Goal: Check status: Check status

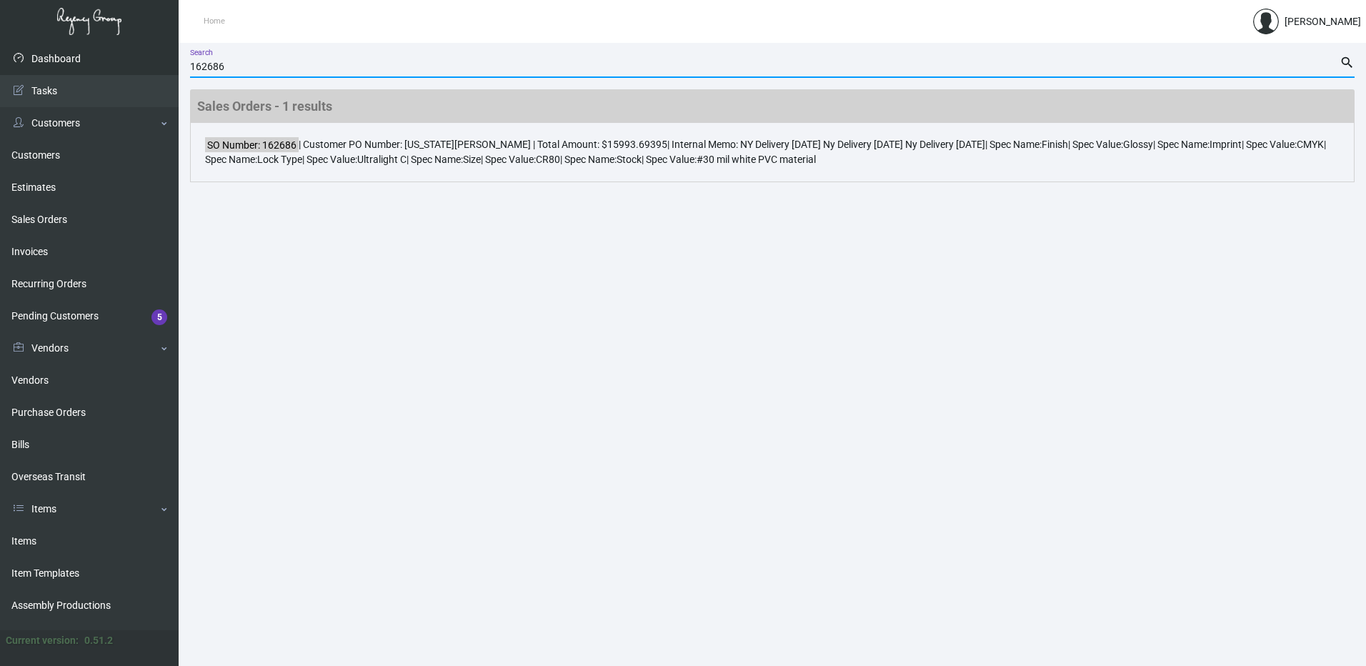
drag, startPoint x: 261, startPoint y: 66, endPoint x: 100, endPoint y: 61, distance: 160.9
click at [100, 61] on div "Dashboard Dashboard Tasks Customers Customers Estimates Sales Orders Invoices R…" at bounding box center [683, 354] width 1366 height 623
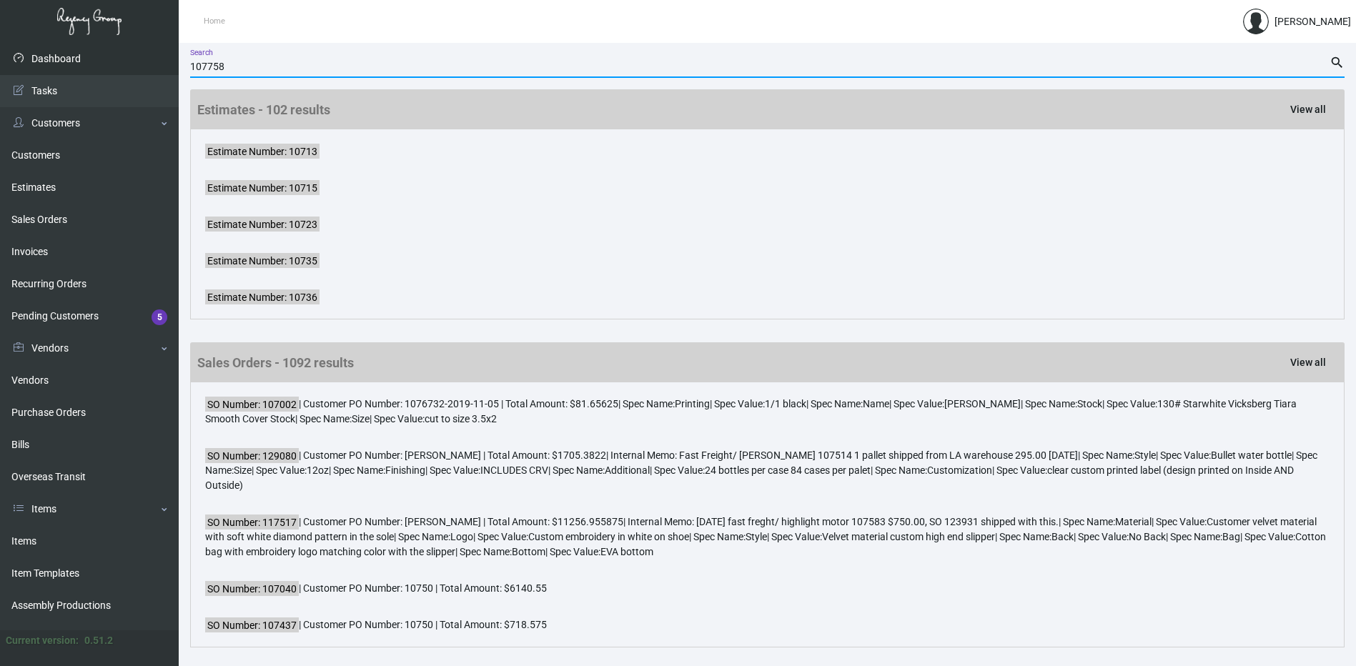
type input "107758"
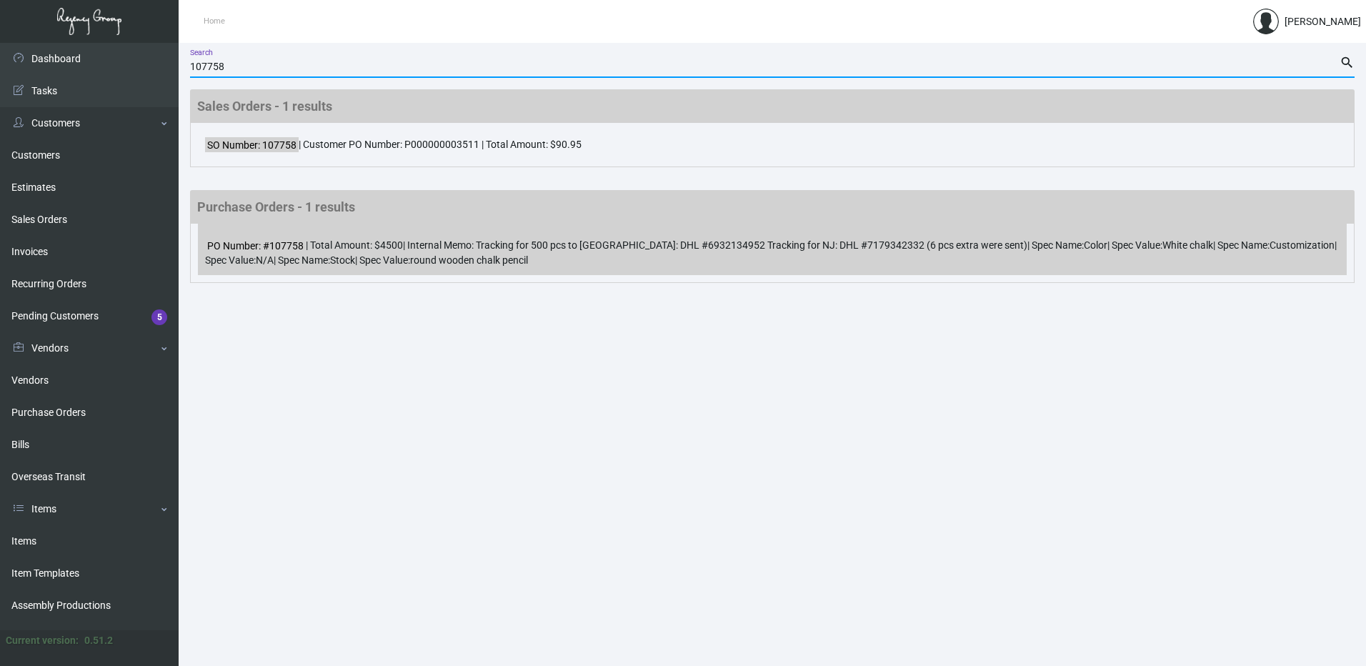
click at [519, 249] on div "PO Number: #107758 | Total Amount: $4500 | Internal Memo: Tracking for 500 pcs …" at bounding box center [772, 249] width 1149 height 51
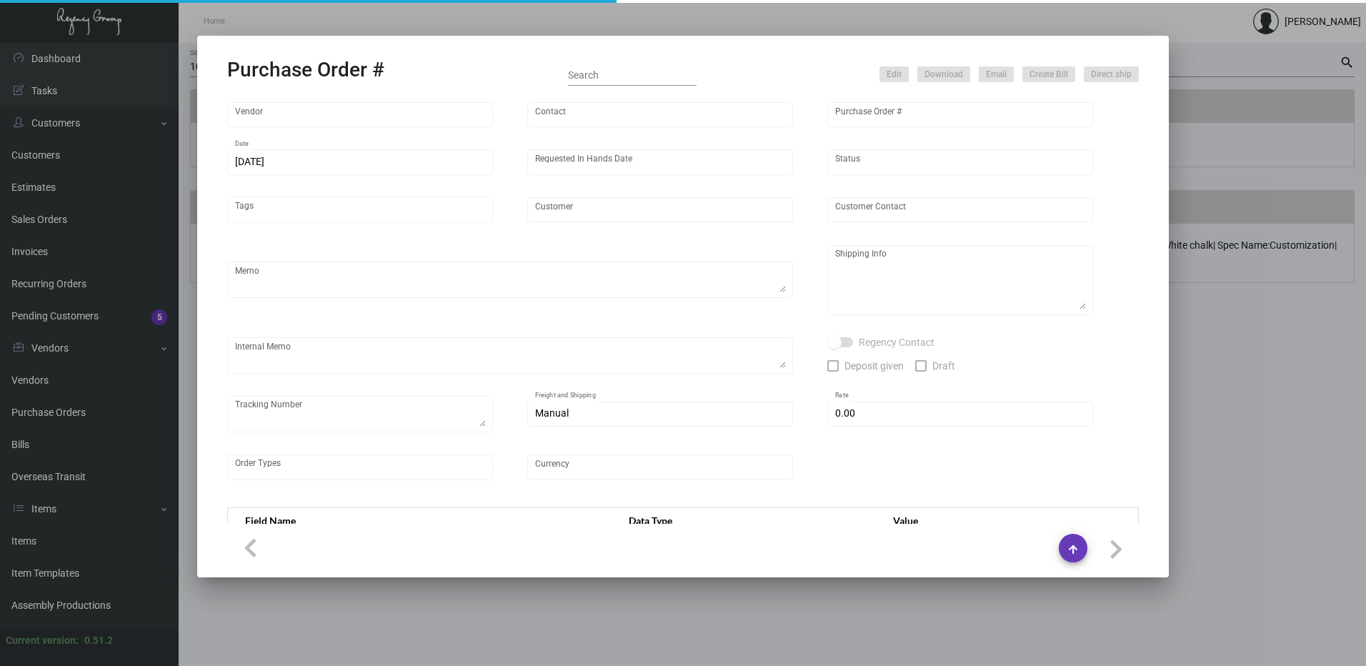
type input "Shanghai East Industrial Co., Ltd,"
type input "[PERSON_NAME]"
type input "107758"
type input "[DATE]"
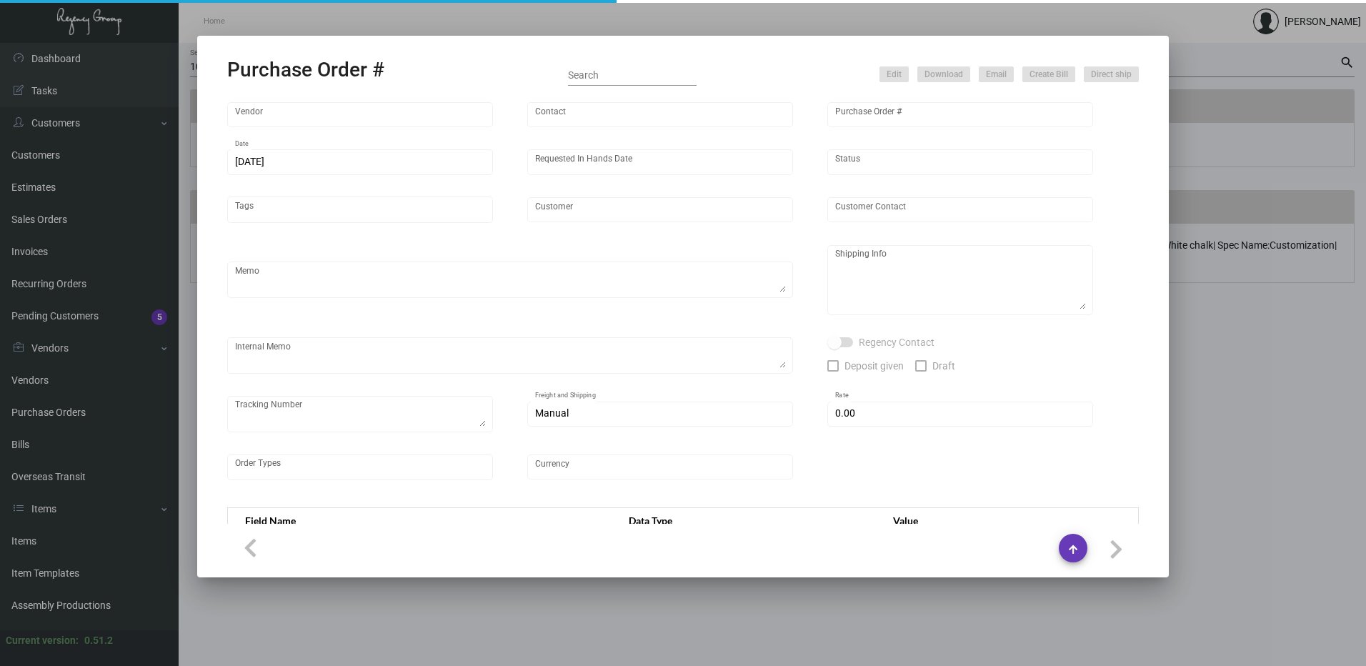
type input "SH Group"
type textarea "4500 pcs - by air to NJ 500 pcs - by air to [GEOGRAPHIC_DATA]"
type textarea "Regency Group NJ - [PERSON_NAME] [STREET_ADDRESS]"
type textarea "Tracking for 500 pcs to [GEOGRAPHIC_DATA]: DHL #6932134952 Tracking for [GEOGRA…"
checkbox input "true"
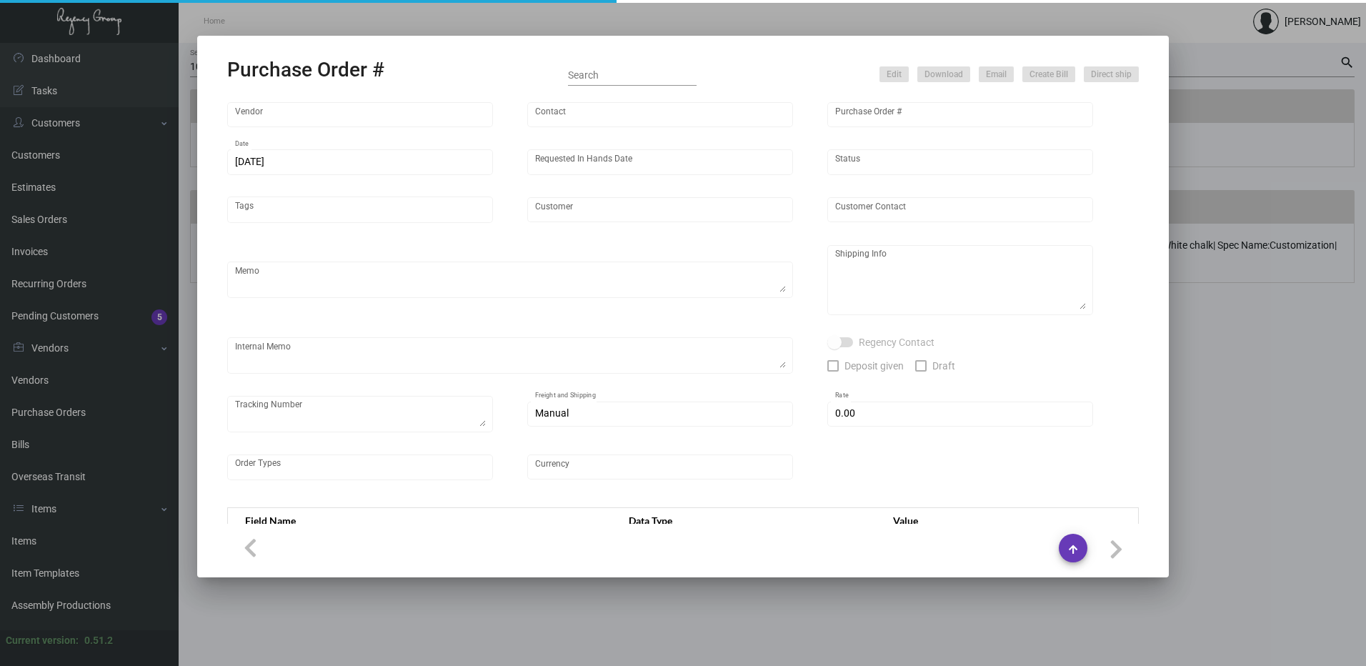
type input "$ 0.00"
type input "United States Dollar $"
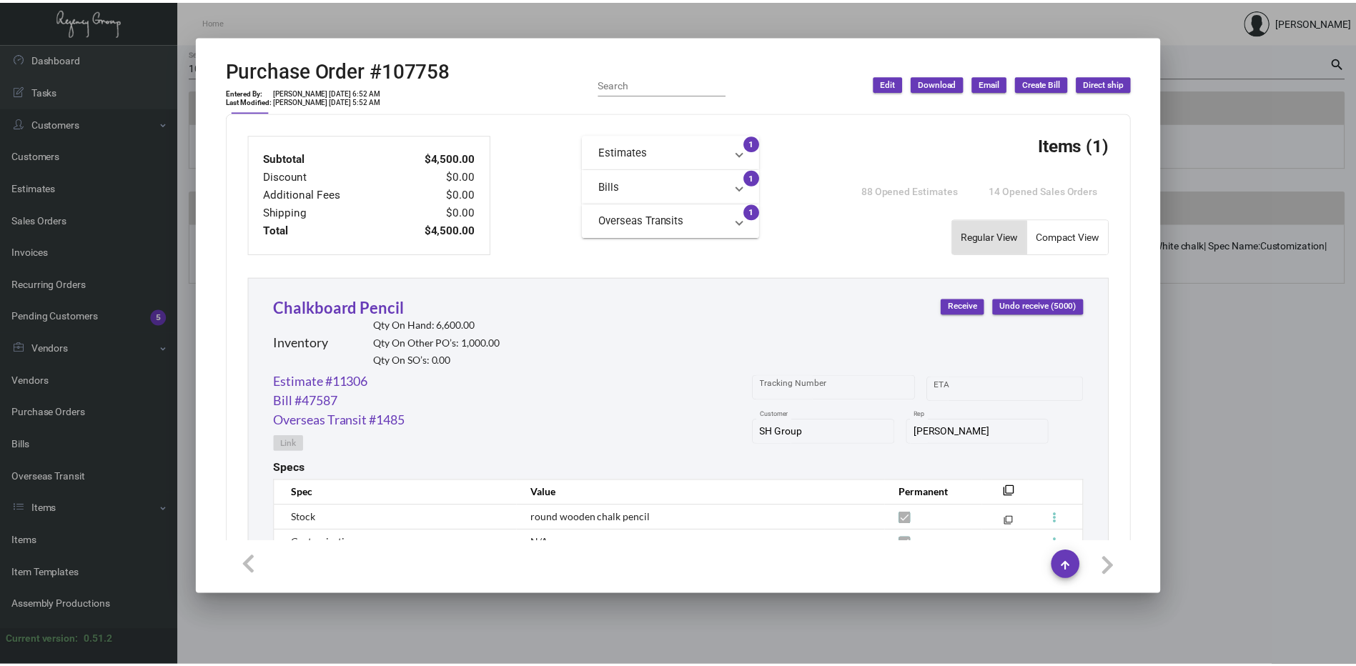
scroll to position [500, 0]
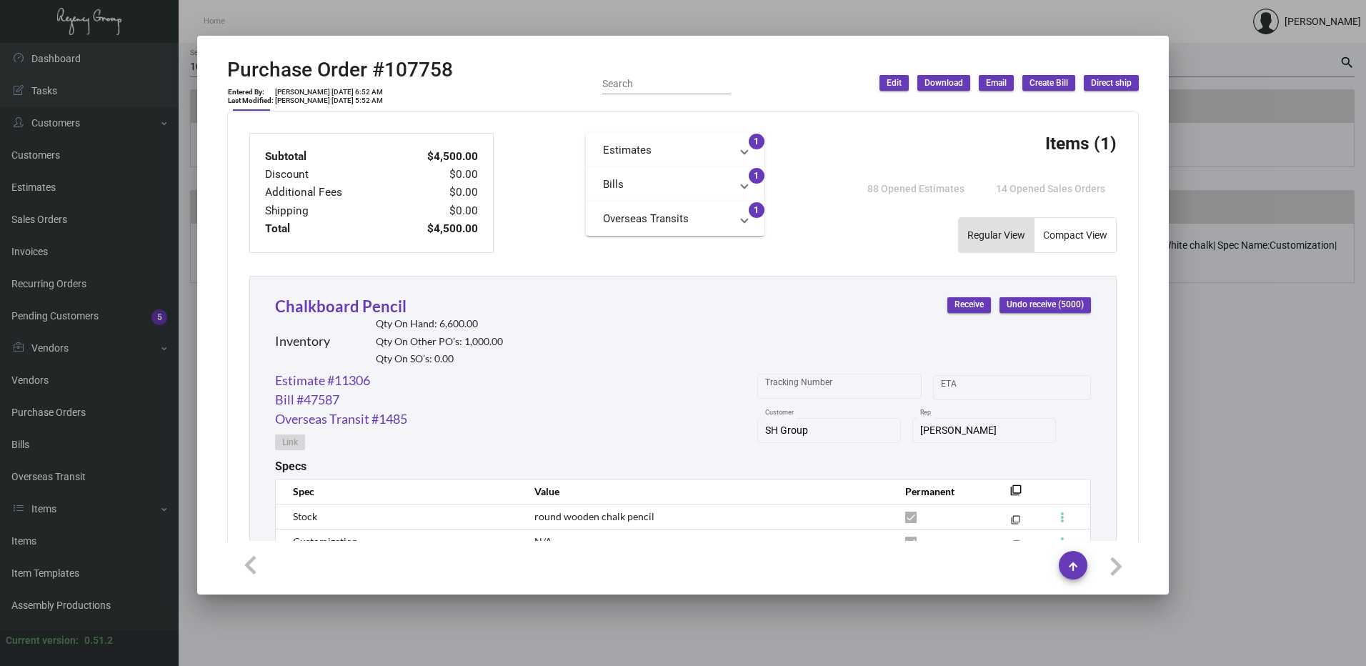
click at [1303, 106] on div at bounding box center [683, 333] width 1366 height 666
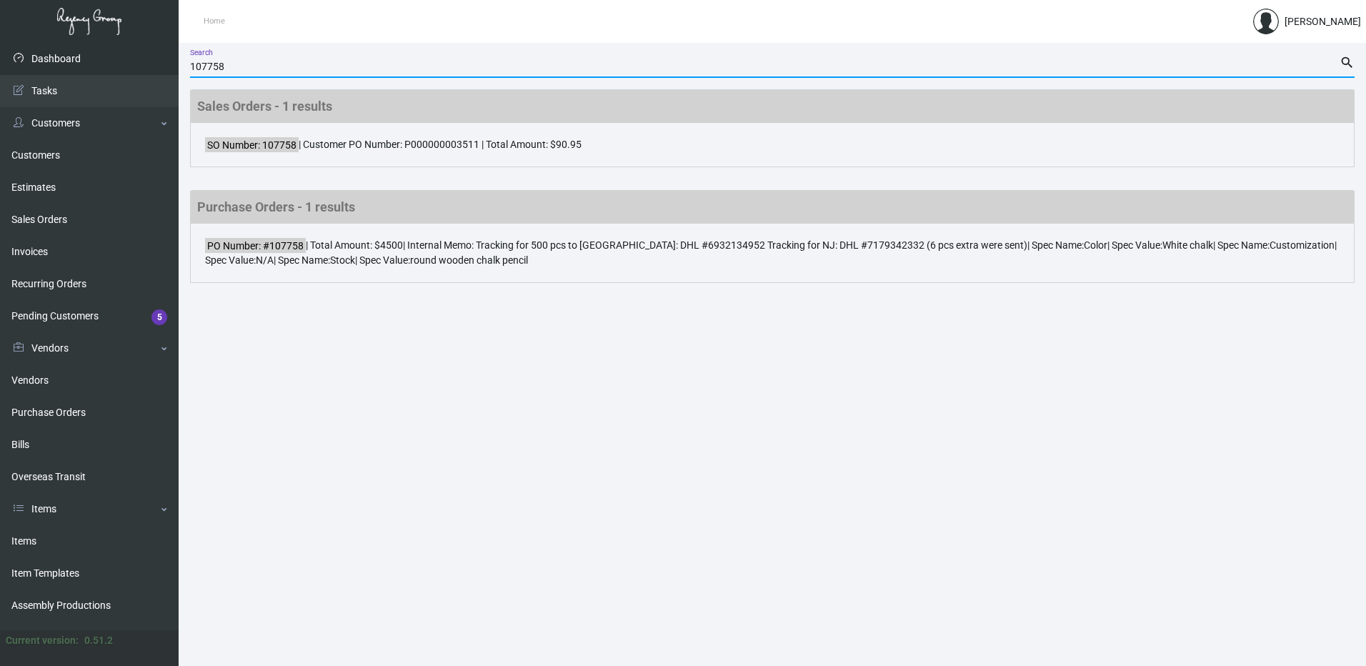
drag, startPoint x: 239, startPoint y: 70, endPoint x: 142, endPoint y: 71, distance: 97.2
click at [142, 71] on div "Dashboard Dashboard Tasks Customers Customers Estimates Sales Orders Invoices R…" at bounding box center [683, 354] width 1366 height 623
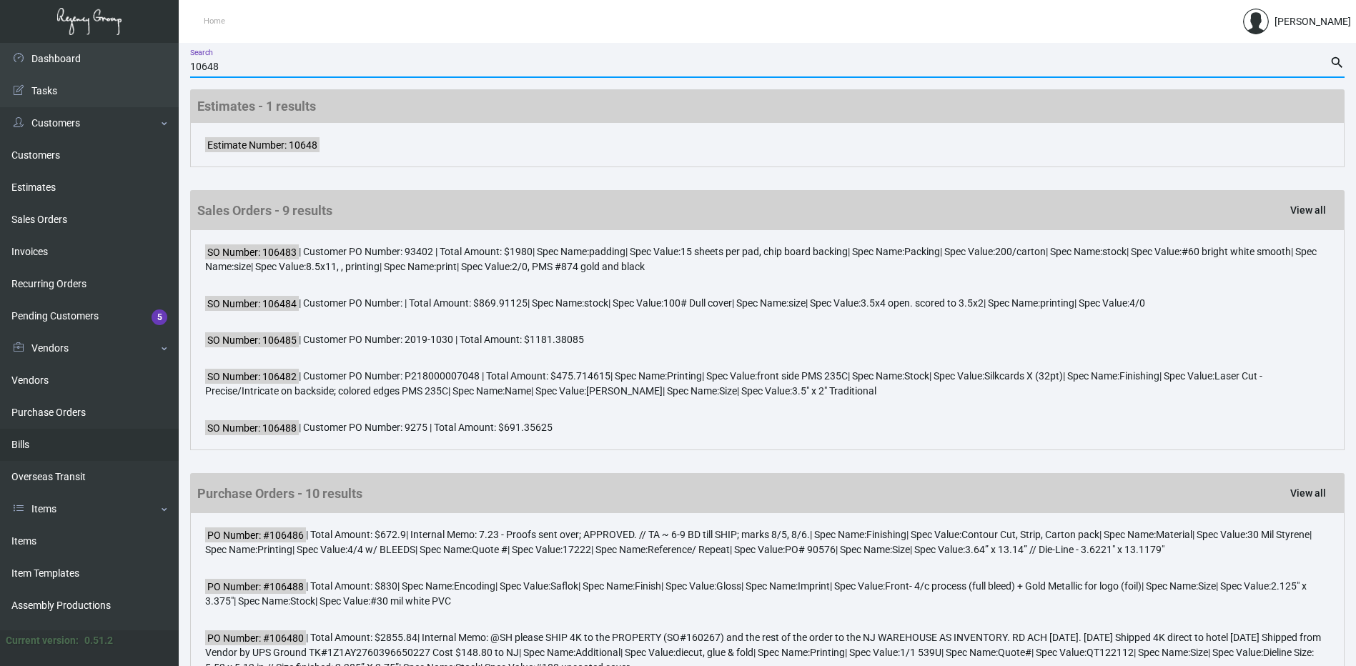
type input "10648"
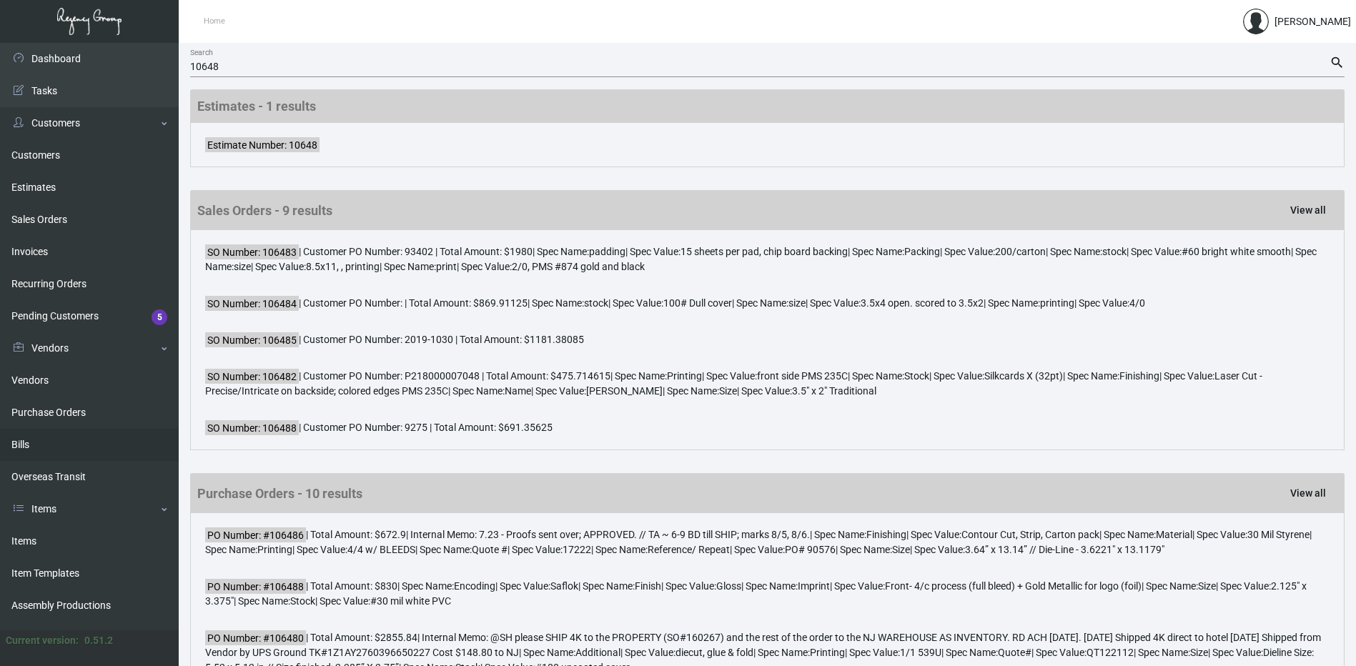
click at [56, 440] on link "Bills" at bounding box center [89, 445] width 179 height 32
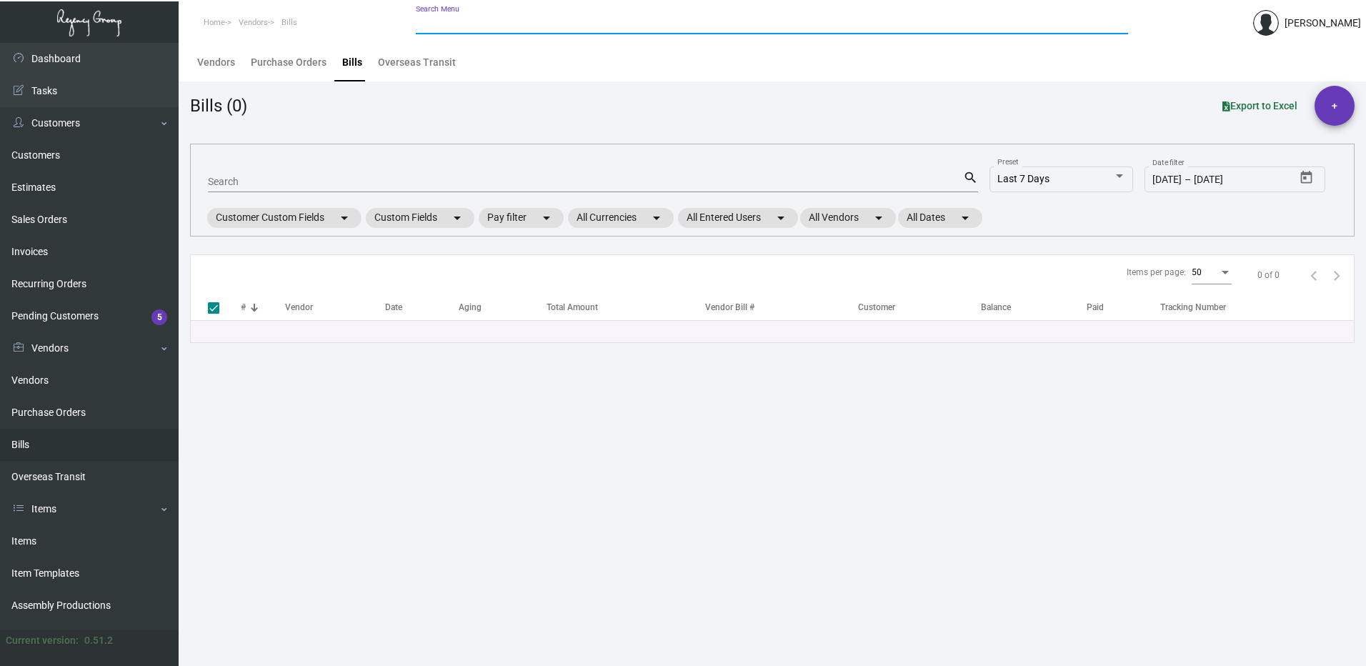
click at [442, 21] on input "Search Menu" at bounding box center [772, 23] width 712 height 11
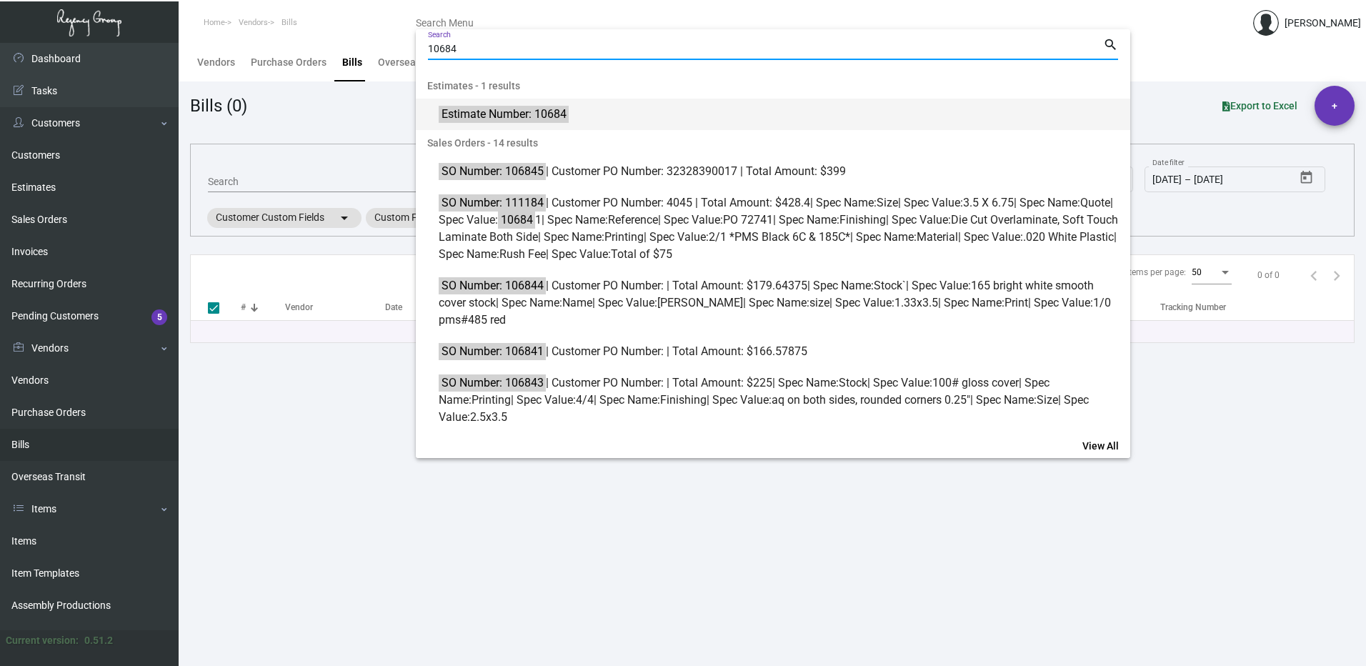
type input "10684"
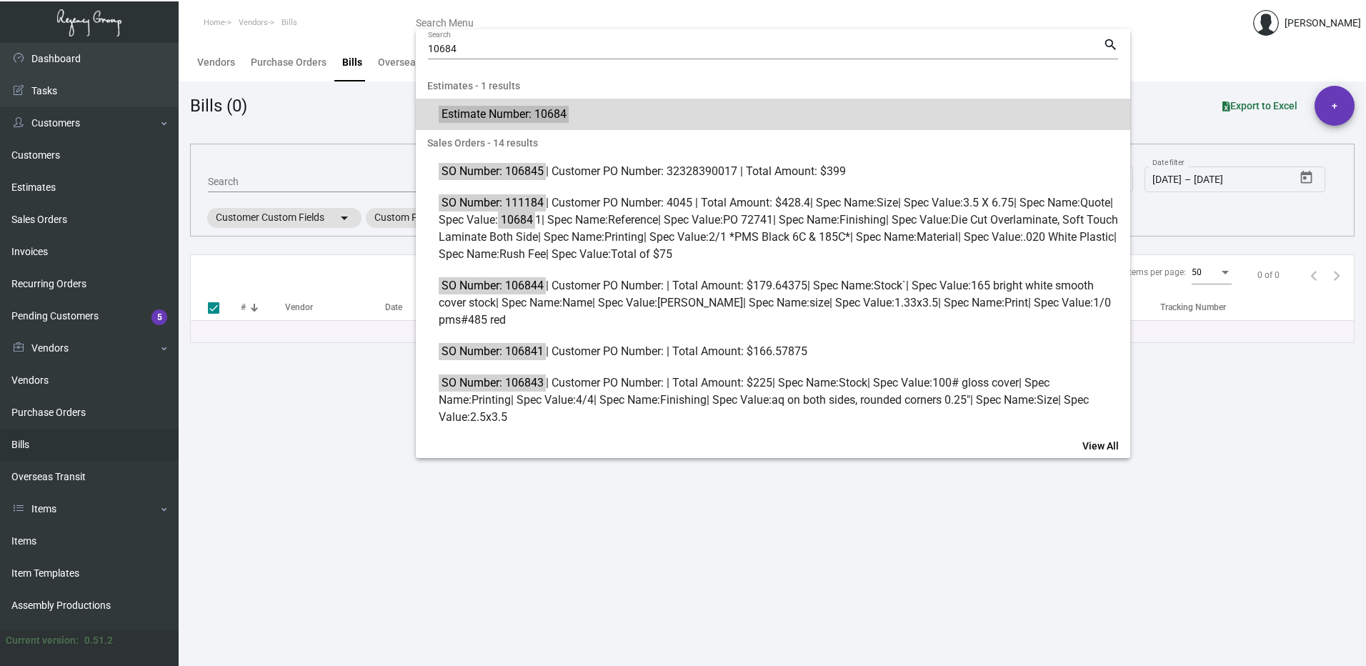
click at [645, 114] on span "Estimate Number: 10684" at bounding box center [781, 114] width 685 height 17
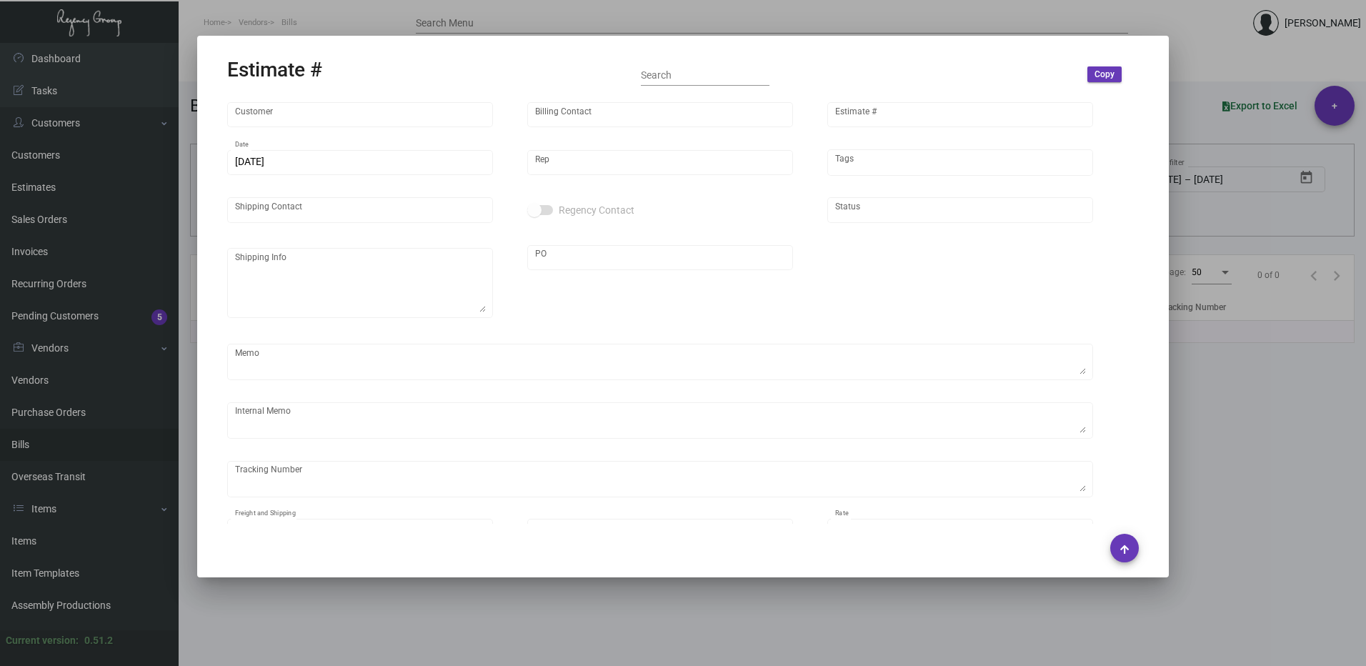
type input "Lyric Darlings"
type input "[PERSON_NAME]"
type input "10684"
type input "[DATE]"
type input "[PERSON_NAME]"
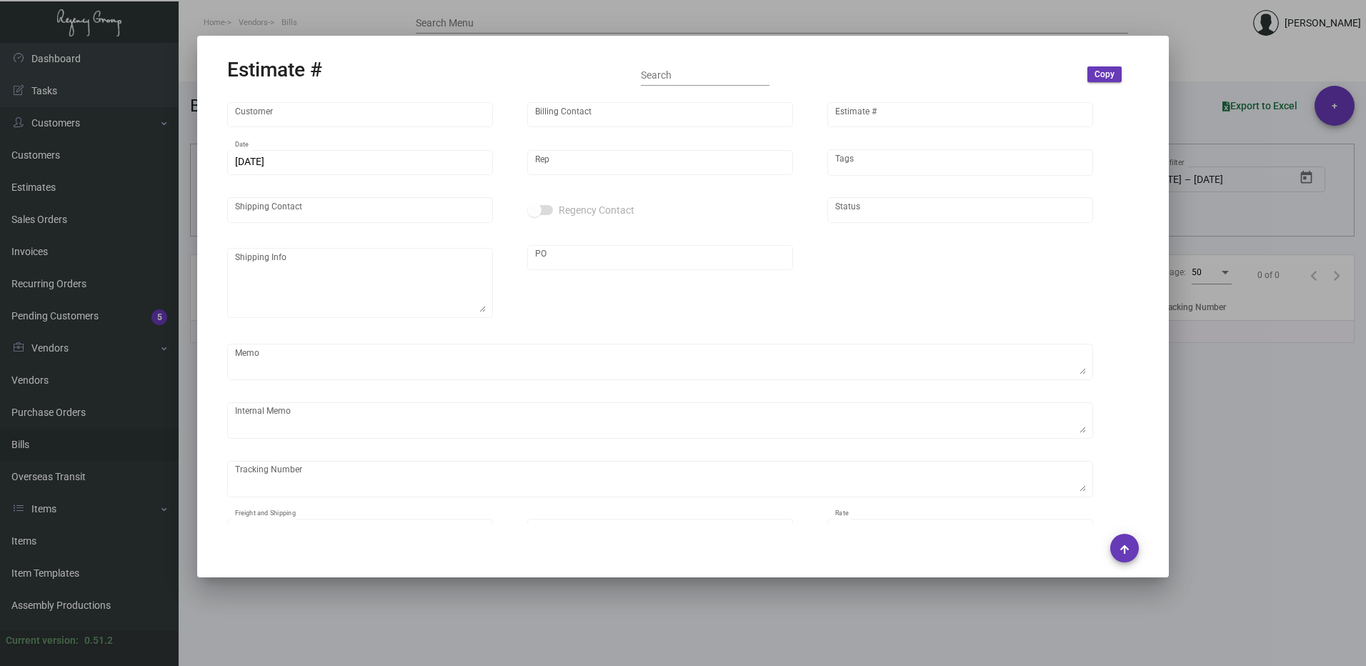
type input "[PERSON_NAME]"
type input "United States Dollar $"
type input "$ 0.00"
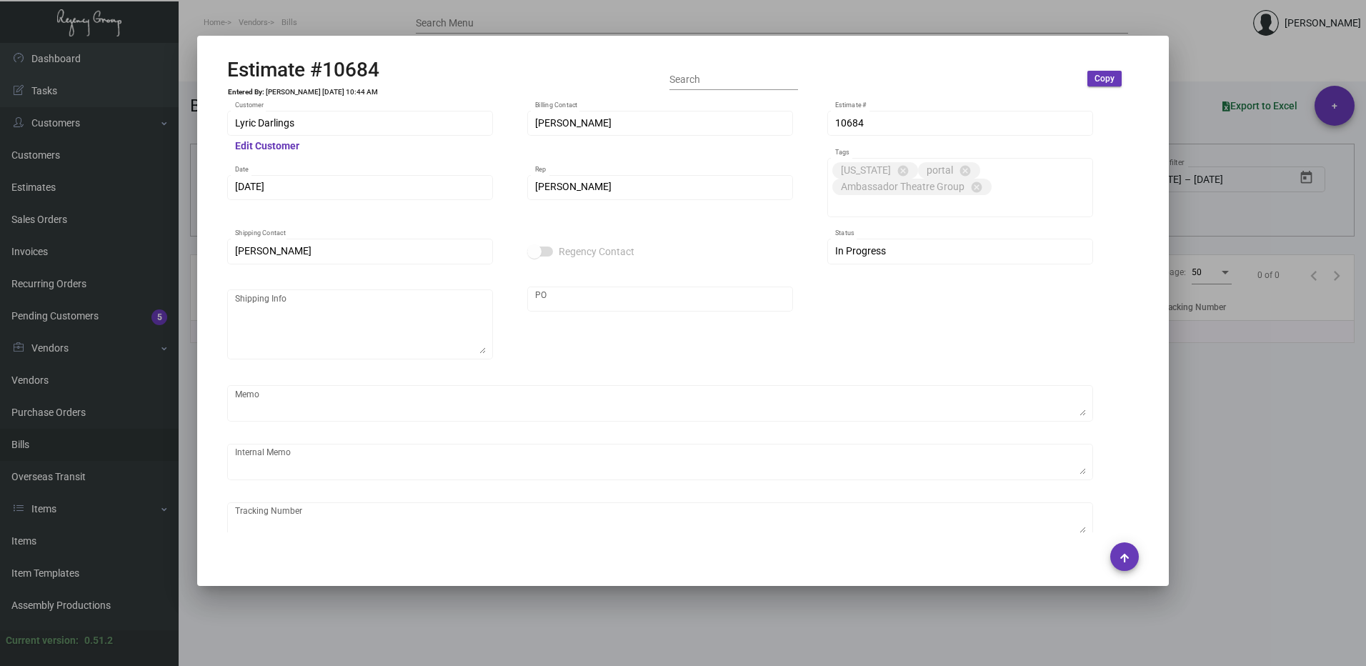
click at [1213, 74] on div at bounding box center [683, 333] width 1366 height 666
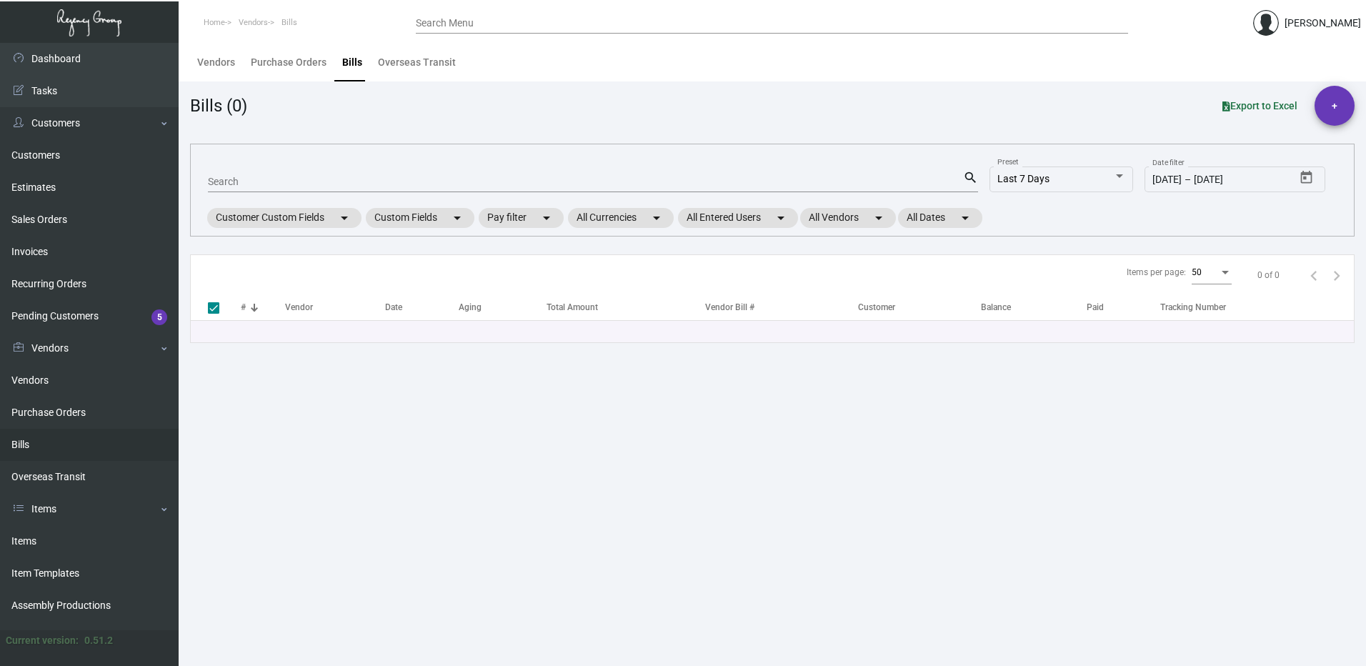
click at [506, 16] on div "Search Menu" at bounding box center [772, 22] width 712 height 22
click at [499, 30] on div "Search Menu" at bounding box center [772, 22] width 712 height 22
click at [502, 25] on input "Search Menu" at bounding box center [772, 23] width 712 height 11
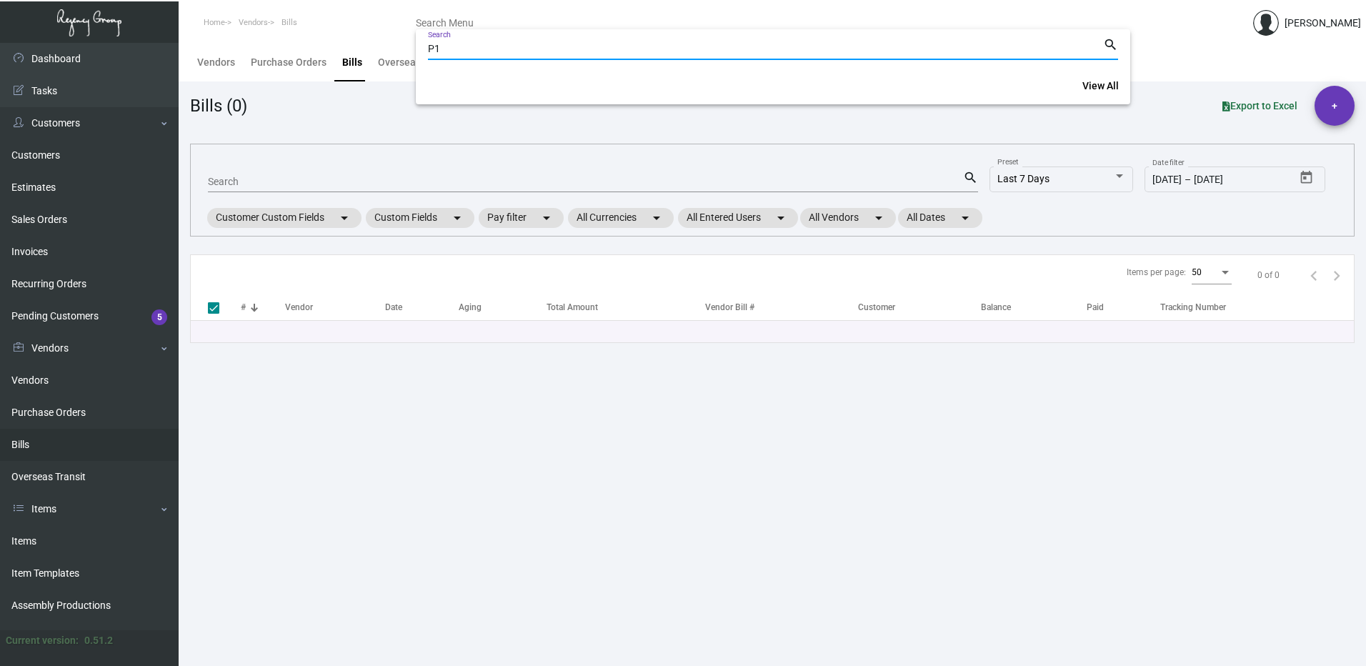
type input "P"
